Goal: Contribute content: Contribute content

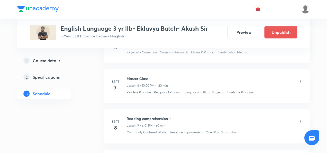
scroll to position [556, 0]
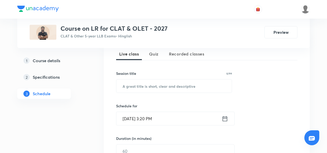
scroll to position [116, 0]
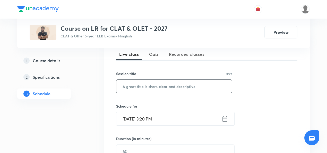
click at [157, 85] on input "text" at bounding box center [173, 86] width 115 height 13
paste input "Master Class- 12:15- 2:15"
click at [146, 86] on input "Master Class- 12:15- 2:15" at bounding box center [173, 86] width 115 height 13
click at [169, 86] on input "Master Class- 12:15- 2:15" at bounding box center [173, 86] width 115 height 13
type input "Master Class"
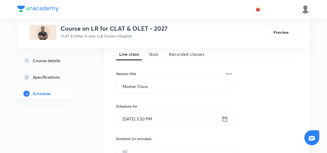
click at [158, 121] on input "Sept 4, 2025, 3:20 PM" at bounding box center [168, 118] width 105 height 13
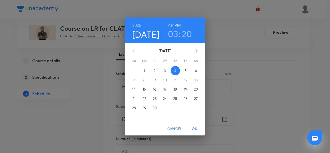
click at [195, 71] on p "6" at bounding box center [196, 70] width 2 height 5
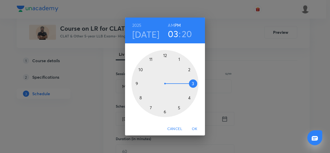
click at [182, 36] on h3 "20" at bounding box center [187, 33] width 10 height 11
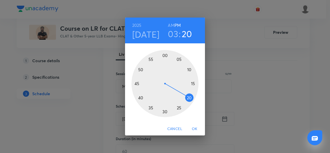
click at [177, 36] on h3 "03" at bounding box center [173, 33] width 10 height 11
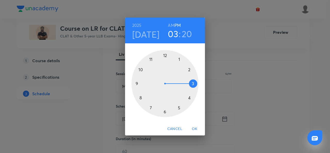
click at [165, 55] on div at bounding box center [164, 83] width 67 height 67
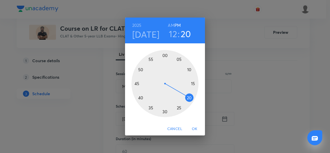
click at [194, 83] on div at bounding box center [164, 83] width 67 height 67
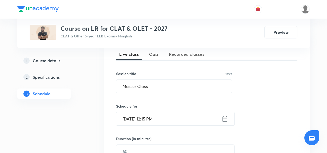
scroll to position [164, 0]
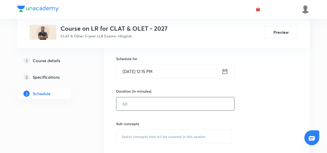
click at [121, 102] on input "text" at bounding box center [175, 103] width 118 height 13
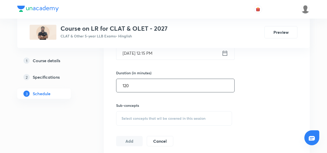
scroll to position [187, 0]
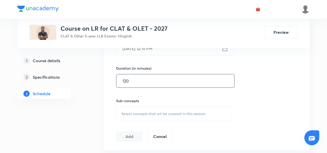
type input "120"
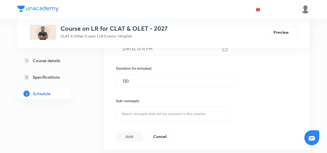
click at [125, 112] on span "Select concepts that wil be covered in this session" at bounding box center [164, 114] width 84 height 4
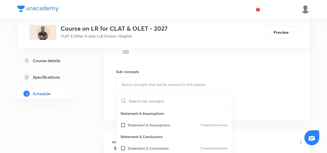
scroll to position [220, 0]
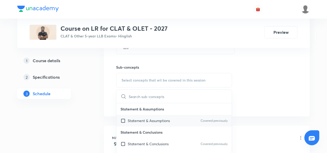
click at [136, 120] on p "Statement & Assumptions" at bounding box center [149, 120] width 42 height 5
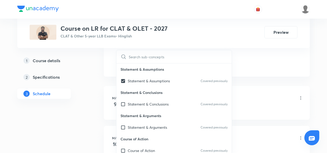
scroll to position [24, 0]
click at [154, 76] on div "Statement & Conclusions Covered previously" at bounding box center [173, 80] width 115 height 12
checkbox input "true"
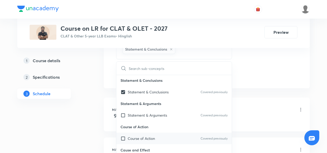
click at [146, 139] on p "Course of Action" at bounding box center [141, 138] width 27 height 5
checkbox input "true"
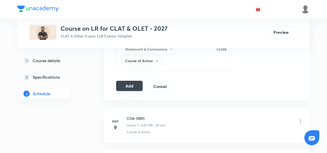
click at [137, 83] on button "Add" at bounding box center [129, 86] width 27 height 10
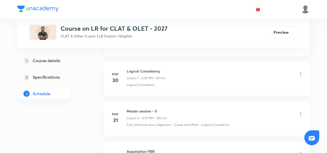
scroll to position [673, 0]
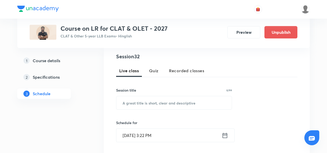
scroll to position [102, 0]
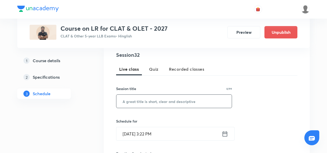
click at [137, 102] on input "text" at bounding box center [173, 101] width 115 height 13
paste input "Passage based CR 1"
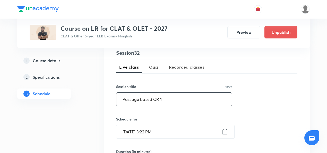
type input "Passage based CR 1"
click at [148, 130] on input "Sept 4, 2025, 3:22 PM" at bounding box center [168, 131] width 105 height 13
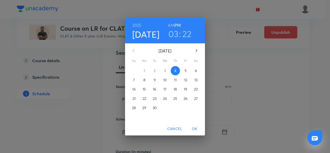
click at [163, 79] on span "10" at bounding box center [164, 79] width 9 height 5
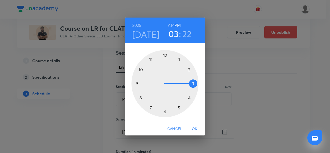
click at [190, 70] on div at bounding box center [164, 83] width 67 height 67
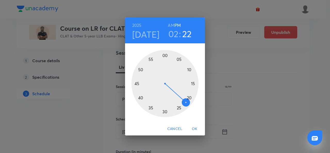
click at [137, 83] on div at bounding box center [164, 83] width 67 height 67
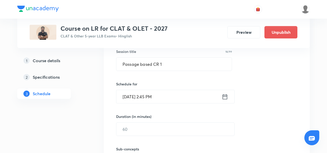
scroll to position [139, 0]
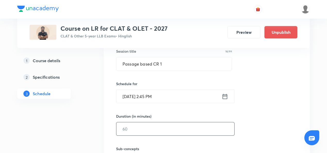
click at [140, 127] on input "text" at bounding box center [175, 128] width 118 height 13
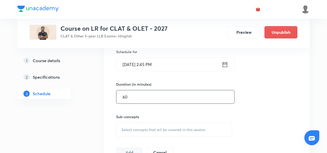
scroll to position [174, 0]
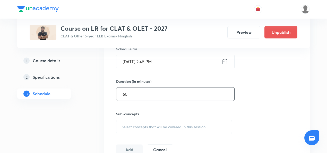
type input "60"
click at [140, 127] on span "Select concepts that wil be covered in this session" at bounding box center [164, 127] width 84 height 4
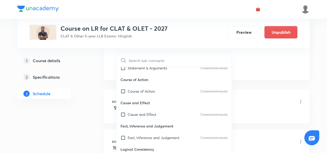
scroll to position [88, 0]
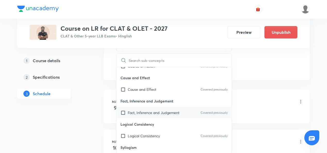
click at [128, 115] on div "Fact, Inference and Judgement Covered previously" at bounding box center [173, 113] width 115 height 12
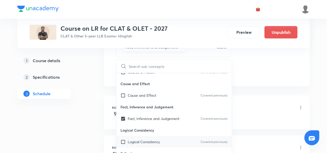
click at [148, 139] on p "Logical Consistency" at bounding box center [144, 141] width 32 height 5
checkbox input "true"
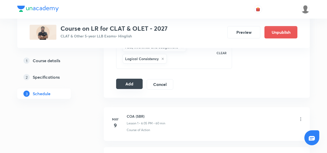
click at [136, 82] on button "Add" at bounding box center [129, 84] width 27 height 10
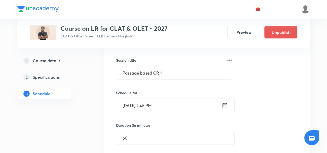
scroll to position [130, 0]
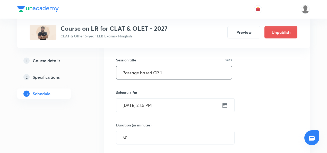
click at [156, 74] on input "Passage based CR 1" at bounding box center [173, 72] width 115 height 13
paste input "Passage based CR 1"
type input "P"
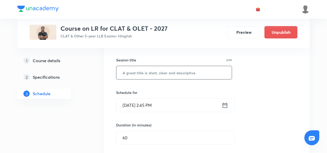
click at [144, 75] on input "text" at bounding box center [173, 72] width 115 height 13
paste input "Passage Based CR 2"
type input "Passage Based CR 1"
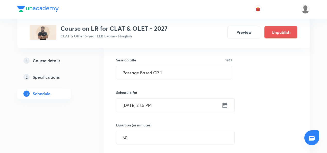
click at [149, 104] on input "Sept 10, 2025, 2:45 PM" at bounding box center [168, 104] width 105 height 13
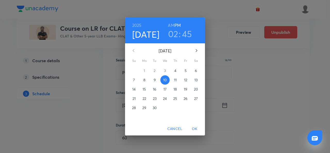
click at [184, 35] on h3 "45" at bounding box center [187, 33] width 10 height 11
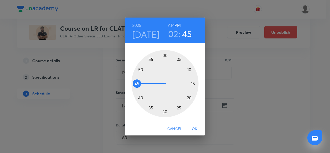
click at [182, 57] on div at bounding box center [164, 83] width 67 height 67
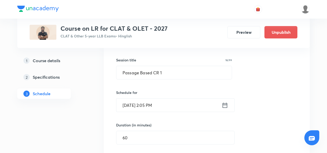
click at [152, 103] on input "Sept 10, 2025, 2:05 PM" at bounding box center [168, 104] width 105 height 13
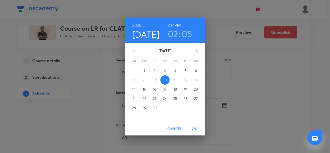
click at [172, 32] on h3 "02" at bounding box center [173, 33] width 10 height 11
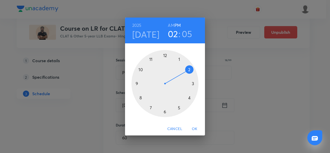
click at [176, 108] on div at bounding box center [164, 83] width 67 height 67
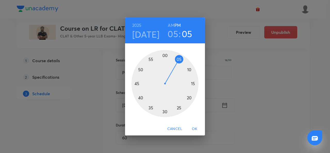
click at [195, 85] on div at bounding box center [164, 83] width 67 height 67
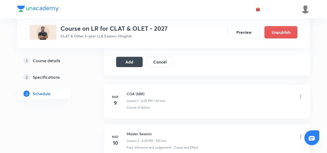
scroll to position [275, 0]
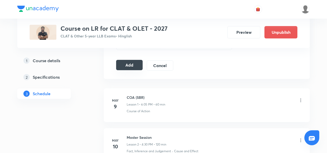
click at [133, 68] on button "Add" at bounding box center [129, 65] width 27 height 10
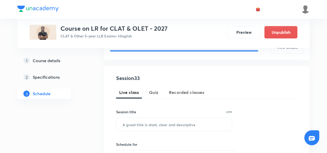
scroll to position [109, 0]
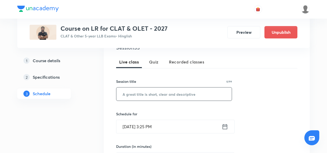
click at [145, 93] on input "text" at bounding box center [173, 93] width 115 height 13
paste input "Passage Based CR 2"
type input "Passage Based CR 2"
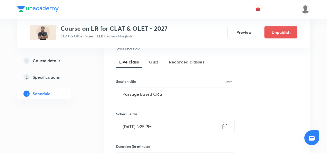
click at [137, 125] on input "Sept 4, 2025, 3:25 PM" at bounding box center [168, 126] width 105 height 13
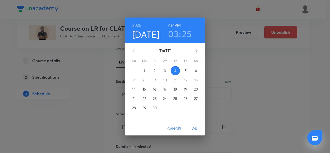
click at [146, 34] on h4 "[DATE]" at bounding box center [145, 34] width 27 height 11
click at [175, 80] on p "11" at bounding box center [175, 79] width 3 height 5
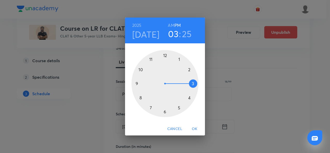
click at [189, 68] on div at bounding box center [164, 83] width 67 height 67
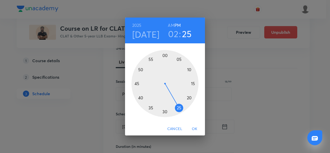
click at [135, 83] on div at bounding box center [164, 83] width 67 height 67
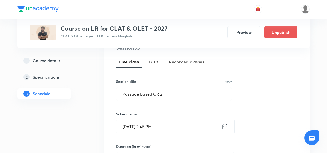
scroll to position [143, 0]
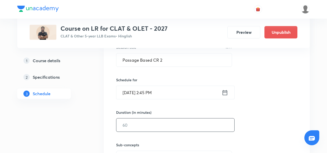
click at [142, 124] on input "text" at bounding box center [175, 124] width 118 height 13
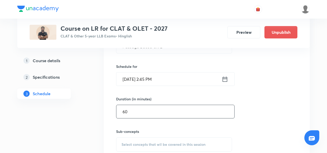
scroll to position [162, 0]
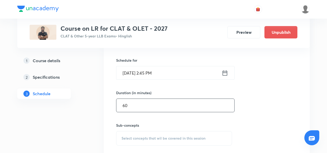
type input "60"
click at [143, 136] on span "Select concepts that wil be covered in this session" at bounding box center [164, 138] width 84 height 4
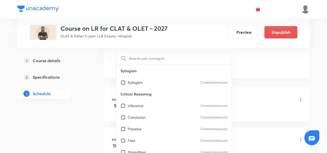
scroll to position [188, 0]
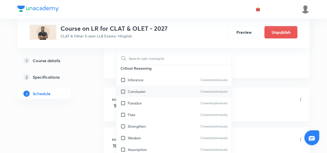
click at [123, 94] on div "Conclusion Covered previously" at bounding box center [173, 92] width 115 height 12
checkbox input "true"
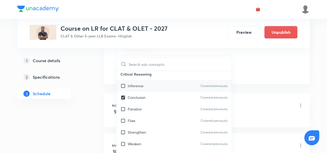
click at [121, 83] on input "checkbox" at bounding box center [124, 85] width 7 height 5
checkbox input "true"
click at [122, 96] on input "checkbox" at bounding box center [124, 97] width 7 height 5
checkbox input "false"
click at [121, 83] on input "checkbox" at bounding box center [124, 85] width 7 height 5
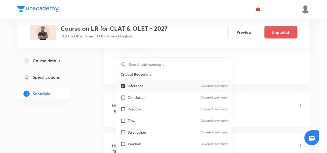
checkbox input "false"
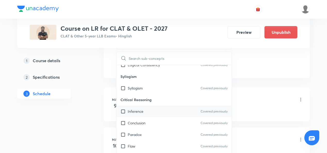
click at [124, 85] on input "checkbox" at bounding box center [124, 87] width 7 height 5
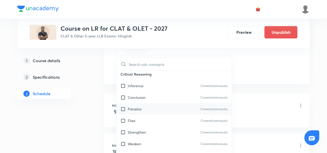
click at [127, 111] on div "Paradox Covered previously" at bounding box center [173, 109] width 115 height 12
checkbox input "true"
click at [295, 111] on div "COA (SBR) Lesson 1 • 6:05 PM • 60 min" at bounding box center [215, 106] width 177 height 12
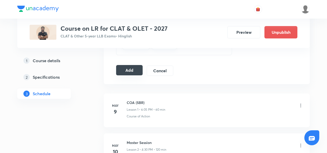
click at [127, 69] on button "Add" at bounding box center [129, 70] width 27 height 10
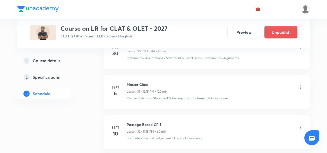
scroll to position [1475, 0]
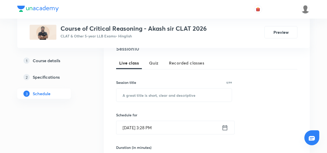
scroll to position [107, 0]
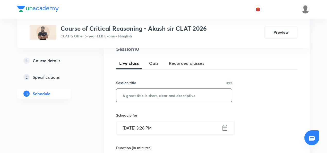
click at [146, 98] on input "text" at bounding box center [173, 95] width 115 height 13
paste input "Paradox/ flaws"
type input "Paradox/ flaws"
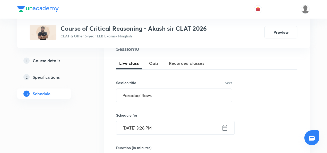
click at [149, 128] on input "[DATE] 3:28 PM" at bounding box center [168, 127] width 105 height 13
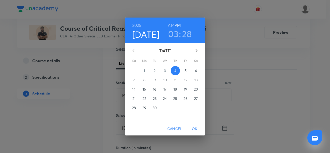
click at [175, 31] on h3 "03" at bounding box center [173, 33] width 10 height 11
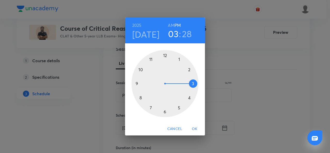
click at [190, 97] on div at bounding box center [164, 83] width 67 height 67
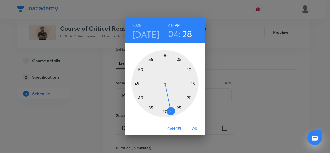
click at [165, 55] on div at bounding box center [164, 83] width 67 height 67
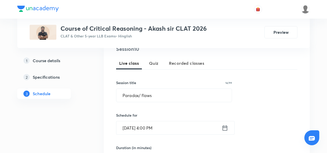
click at [145, 126] on input "Sept 4, 2025, 4:00 PM" at bounding box center [168, 127] width 105 height 13
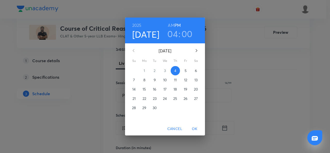
click at [184, 72] on p "5" at bounding box center [185, 70] width 2 height 5
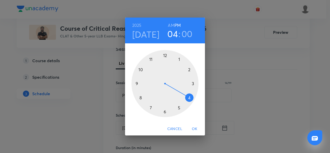
click at [195, 129] on span "OK" at bounding box center [194, 128] width 12 height 6
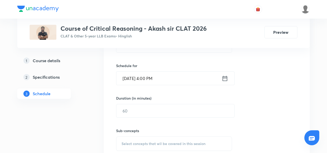
scroll to position [157, 0]
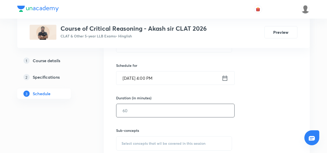
click at [146, 115] on input "text" at bounding box center [175, 110] width 118 height 13
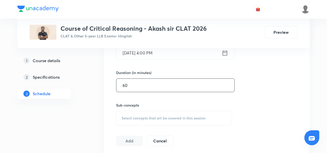
scroll to position [185, 0]
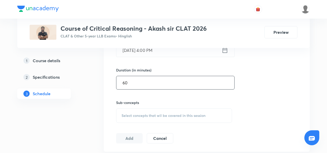
type input "60"
click at [146, 115] on span "Select concepts that wil be covered in this session" at bounding box center [164, 115] width 84 height 4
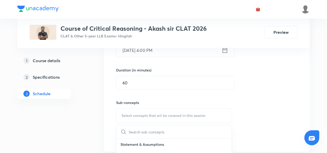
scroll to position [245, 0]
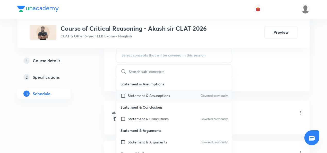
click at [136, 91] on div "Statement & Assumptions Covered previously" at bounding box center [173, 96] width 115 height 12
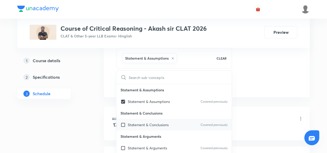
click at [132, 124] on p "Statement & Conclusions" at bounding box center [148, 124] width 41 height 5
checkbox input "true"
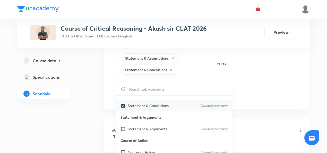
scroll to position [31, 0]
click at [127, 126] on input "checkbox" at bounding box center [124, 128] width 7 height 5
checkbox input "true"
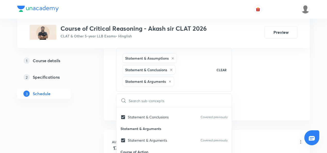
click at [258, 95] on div "Session 10 Live class Quiz Recorded classes Session title 14/99 Paradox/ flaws …" at bounding box center [206, 9] width 181 height 205
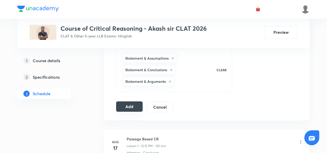
click at [137, 106] on button "Add" at bounding box center [129, 106] width 27 height 10
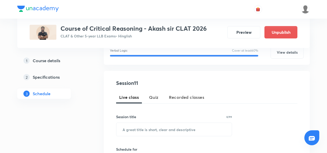
scroll to position [76, 0]
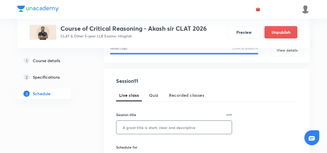
click at [129, 125] on input "text" at bounding box center [173, 127] width 115 height 13
paste input "Passage based CR"
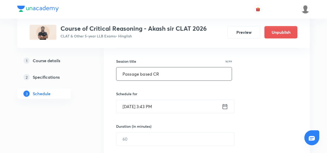
type input "Passage based CR"
click at [132, 107] on input "Sept 4, 2025, 3:43 PM" at bounding box center [168, 106] width 105 height 13
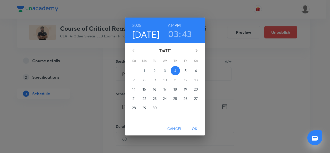
click at [143, 79] on p "8" at bounding box center [144, 79] width 2 height 5
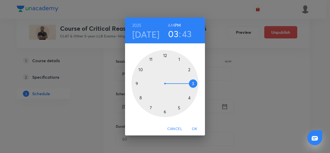
click at [188, 99] on div at bounding box center [164, 83] width 67 height 67
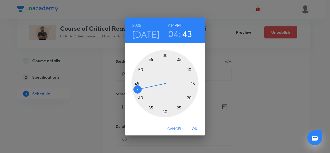
click at [162, 54] on div at bounding box center [164, 83] width 67 height 67
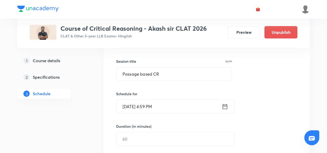
click at [155, 102] on input "Sept 8, 2025, 4:59 PM" at bounding box center [168, 106] width 105 height 13
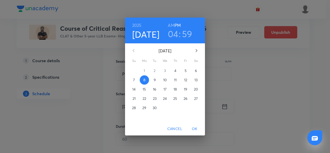
click at [186, 33] on h3 "59" at bounding box center [187, 33] width 10 height 11
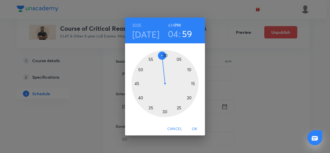
click at [165, 54] on div at bounding box center [164, 83] width 67 height 67
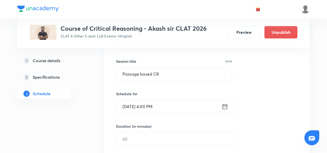
scroll to position [168, 0]
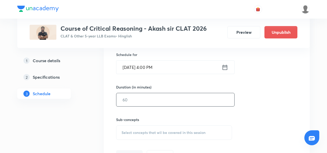
click at [147, 97] on input "text" at bounding box center [175, 99] width 118 height 13
type input "60"
click at [141, 128] on div "Select concepts that wil be covered in this session" at bounding box center [174, 132] width 116 height 14
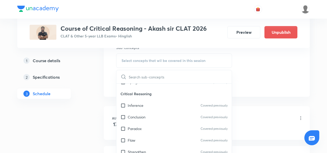
scroll to position [188, 0]
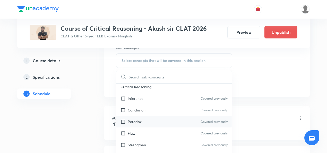
click at [122, 117] on div "Paradox Covered previously" at bounding box center [173, 122] width 115 height 12
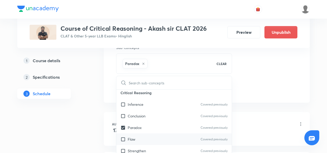
click at [122, 134] on div "Flaw Covered previously" at bounding box center [173, 139] width 115 height 12
checkbox input "true"
click at [123, 146] on div "Strengthen Covered previously" at bounding box center [173, 151] width 115 height 12
checkbox input "true"
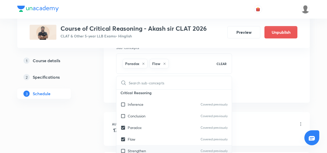
checkbox input "true"
click at [265, 74] on div "Session 11 Live class Quiz Recorded classes Session title 16/99 Passage based C…" at bounding box center [206, 4] width 181 height 182
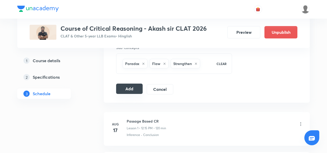
click at [134, 90] on button "Add" at bounding box center [129, 88] width 27 height 10
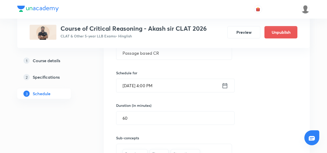
scroll to position [139, 0]
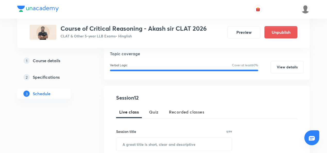
scroll to position [88, 0]
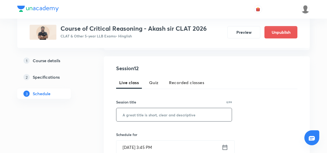
click at [131, 116] on input "text" at bounding box center [173, 114] width 115 height 13
paste input "Passage Based CR moderate"
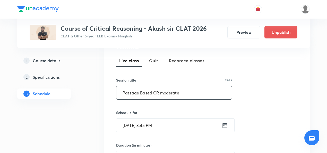
scroll to position [110, 0]
type input "Passage Based CR moderate"
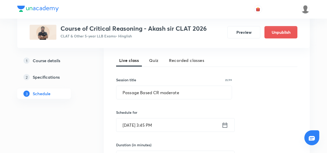
click at [152, 128] on input "[DATE] 3:45 PM" at bounding box center [168, 124] width 105 height 13
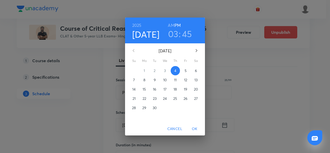
click at [165, 80] on p "10" at bounding box center [165, 79] width 4 height 5
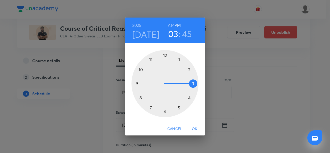
click at [189, 97] on div at bounding box center [164, 83] width 67 height 67
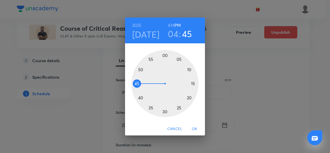
click at [165, 54] on div at bounding box center [164, 83] width 67 height 67
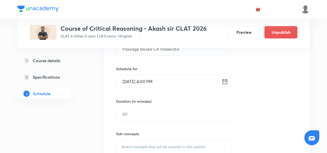
scroll to position [155, 0]
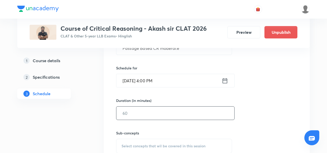
click at [161, 112] on input "text" at bounding box center [175, 112] width 118 height 13
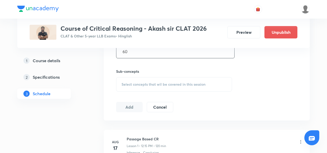
type input "60"
click at [152, 86] on div "Select concepts that wil be covered in this session" at bounding box center [174, 84] width 116 height 14
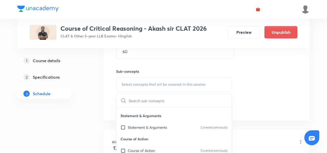
scroll to position [46, 0]
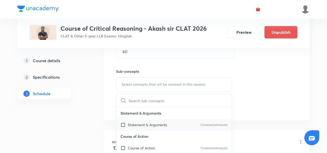
click at [124, 122] on input "checkbox" at bounding box center [124, 124] width 7 height 5
checkbox input "true"
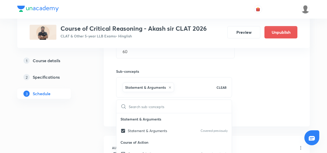
click at [246, 99] on div "Session 12 Live class Quiz Recorded classes Session title 25/99 Passage Based C…" at bounding box center [206, 27] width 181 height 182
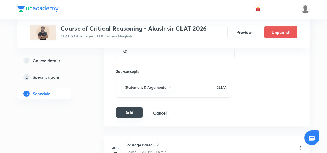
click at [127, 110] on button "Add" at bounding box center [129, 112] width 27 height 10
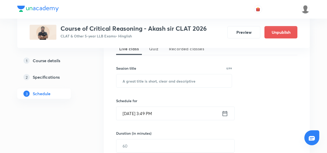
scroll to position [120, 0]
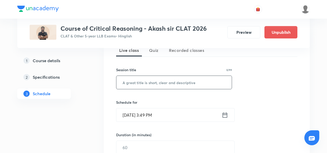
click at [146, 80] on input "text" at bounding box center [173, 82] width 115 height 13
paste input "Passage Based CR moderate"
type input "Passage Based CR moderate"
click at [142, 115] on input "[DATE] 3:49 PM" at bounding box center [168, 114] width 105 height 13
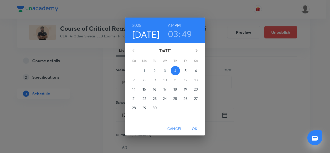
click at [189, 79] on span "12" at bounding box center [185, 79] width 9 height 5
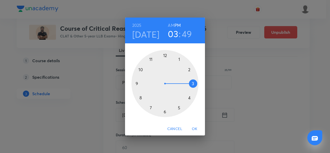
click at [189, 100] on div at bounding box center [164, 83] width 67 height 67
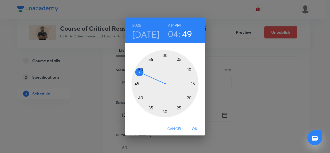
click at [164, 55] on div at bounding box center [164, 83] width 67 height 67
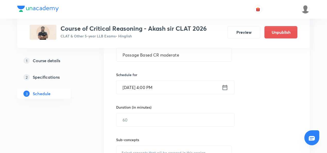
scroll to position [148, 0]
click at [145, 122] on input "text" at bounding box center [175, 119] width 118 height 13
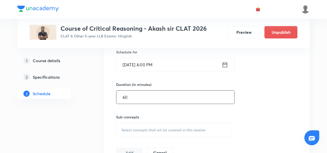
scroll to position [174, 0]
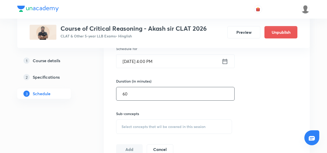
type input "60"
click at [145, 122] on div "Select concepts that wil be covered in this session" at bounding box center [174, 126] width 116 height 14
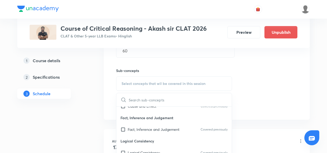
scroll to position [111, 0]
click at [121, 128] on input "checkbox" at bounding box center [124, 128] width 7 height 5
checkbox input "true"
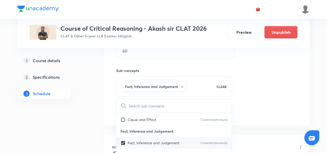
scroll to position [103, 0]
click at [123, 119] on input "checkbox" at bounding box center [124, 119] width 7 height 5
checkbox input "true"
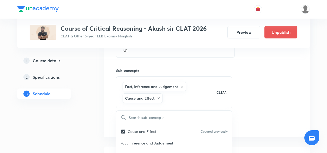
click at [255, 110] on div "Session 13 Live class Quiz Recorded classes Session title 25/99 Passage Based C…" at bounding box center [206, 32] width 181 height 193
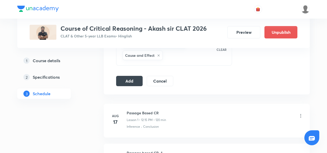
scroll to position [260, 0]
click at [125, 79] on button "Add" at bounding box center [129, 80] width 27 height 10
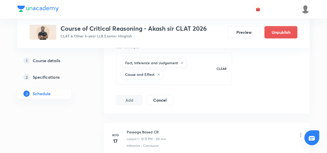
scroll to position [238, 0]
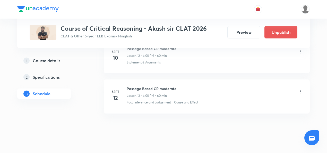
scroll to position [757, 0]
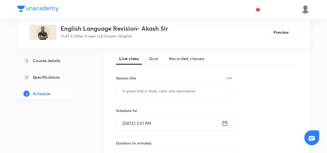
scroll to position [113, 0]
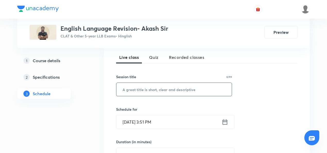
click at [144, 88] on input "text" at bounding box center [173, 89] width 115 height 13
paste input "Reading comprehension- Moderate"
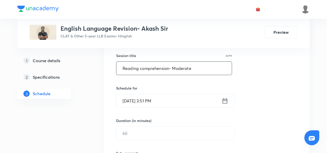
scroll to position [135, 0]
type input "Reading comprehension- Moderate"
click at [155, 99] on input "Sept 4, 2025, 3:51 PM" at bounding box center [168, 100] width 105 height 13
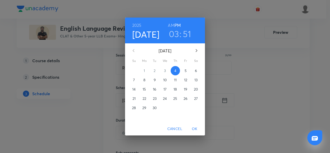
click at [196, 69] on p "6" at bounding box center [196, 70] width 2 height 5
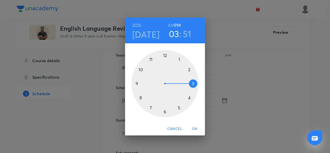
click at [179, 107] on div at bounding box center [164, 83] width 67 height 67
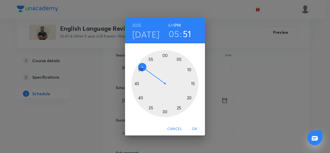
click at [165, 111] on div at bounding box center [164, 83] width 67 height 67
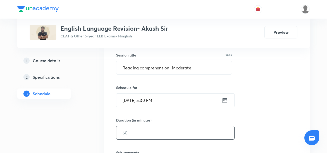
click at [156, 131] on input "text" at bounding box center [175, 132] width 118 height 13
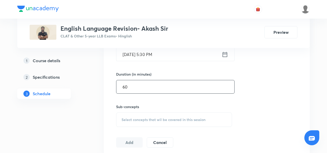
scroll to position [181, 0]
type input "60"
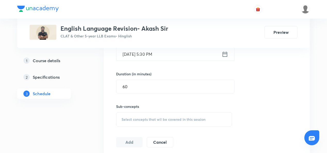
click at [136, 118] on span "Select concepts that wil be covered in this session" at bounding box center [164, 119] width 84 height 4
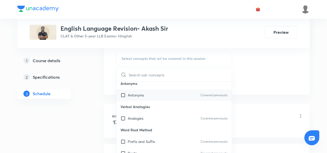
scroll to position [0, 0]
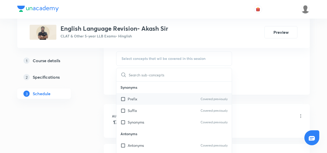
click at [123, 97] on input "checkbox" at bounding box center [124, 98] width 7 height 5
checkbox input "true"
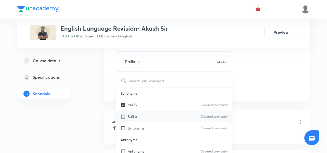
click at [124, 114] on input "checkbox" at bounding box center [124, 116] width 7 height 5
checkbox input "true"
click at [124, 128] on input "checkbox" at bounding box center [124, 127] width 7 height 5
checkbox input "true"
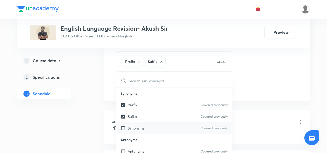
checkbox input "true"
click at [276, 74] on div "Session 9 Live class Quiz Recorded classes Session title 31/99 Reading comprehe…" at bounding box center [206, 2] width 181 height 182
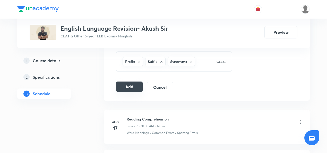
click at [136, 83] on button "Add" at bounding box center [129, 86] width 27 height 10
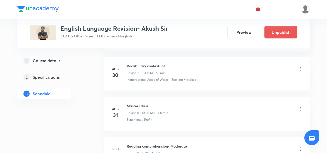
scroll to position [598, 0]
